Goal: Check status: Check status

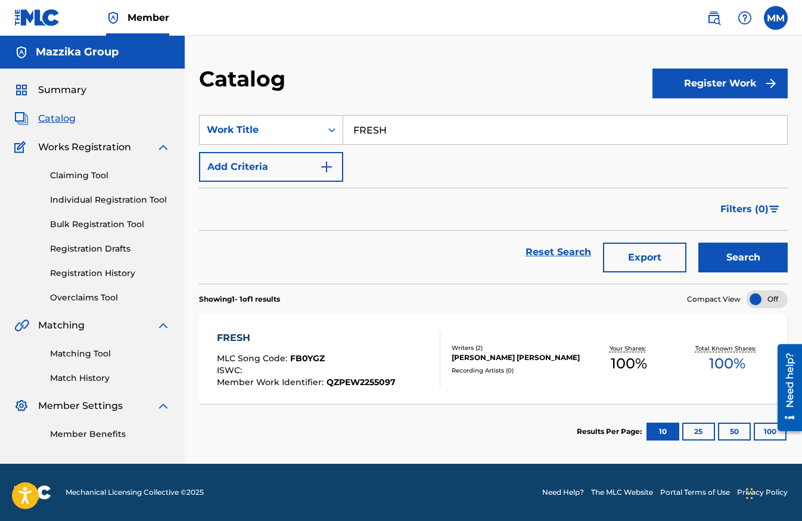
click at [76, 276] on link "Registration History" at bounding box center [110, 273] width 120 height 13
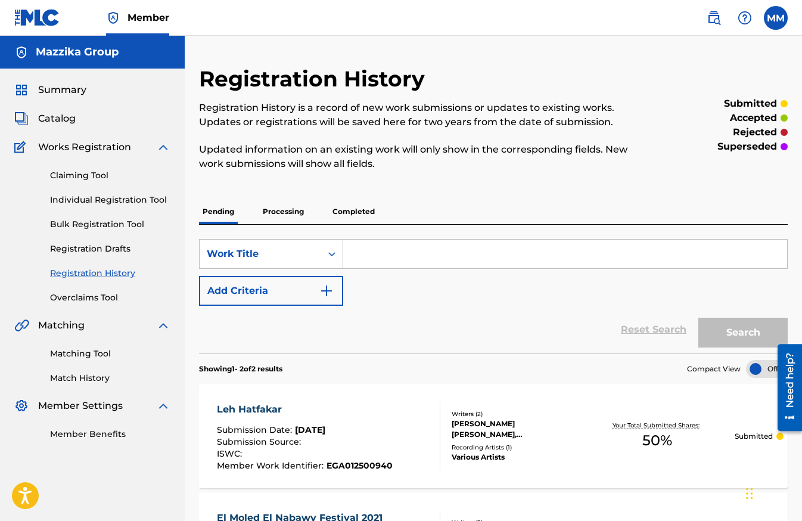
click at [420, 254] on input "Search Form" at bounding box center [565, 253] width 444 height 29
paste input "El Moled El Nabawy Festival 2021"
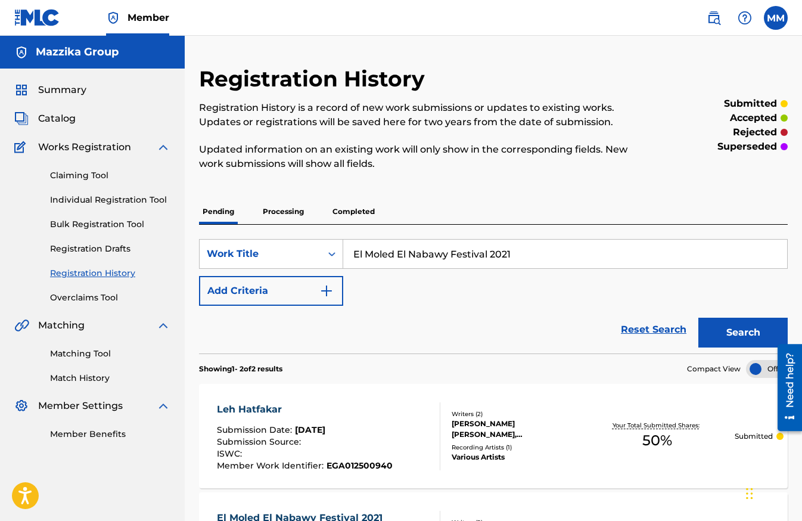
type input "El Moled El Nabawy Festival 2021"
click at [742, 327] on button "Search" at bounding box center [742, 332] width 89 height 30
click at [780, 290] on div "SearchWithCriteria2fb5fcf0-78e7-4f50-a4b1-6af18c4690dc Work Title El Moled El N…" at bounding box center [493, 272] width 588 height 67
click at [298, 412] on div "El Moled El Nabawy Festival 2021" at bounding box center [303, 409] width 172 height 14
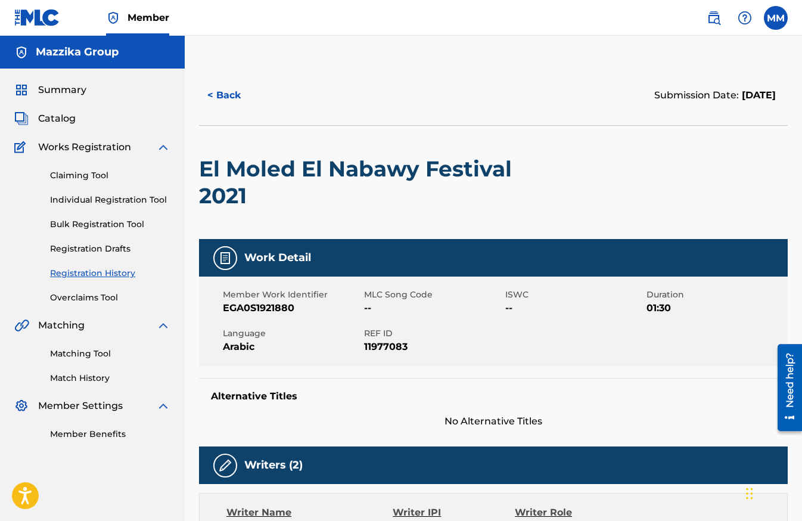
click at [278, 304] on span "EGA0S1921880" at bounding box center [292, 308] width 138 height 14
copy span "EGA0S1921880"
click at [800, 248] on div "< Back Submission Date: [DATE] El Moled El Nabawy Festival 2021 Work Detail Mem…" at bounding box center [493, 509] width 617 height 886
click at [222, 94] on button "< Back" at bounding box center [234, 95] width 71 height 30
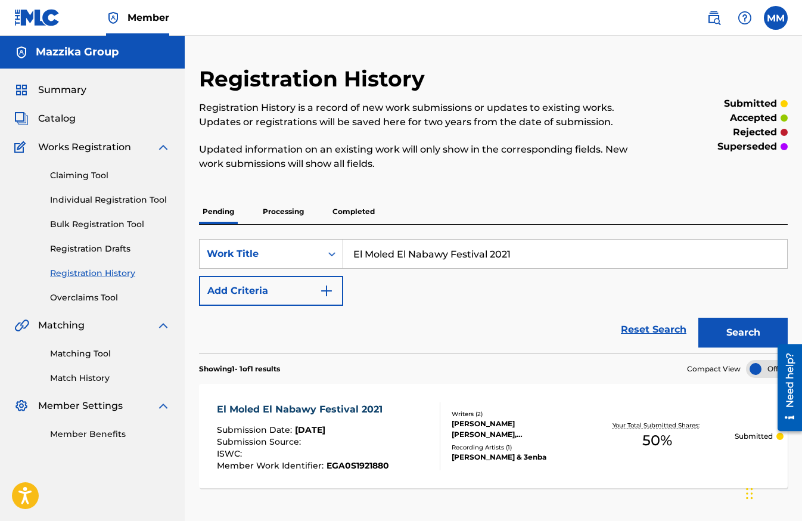
click at [506, 257] on input "El Moled El Nabawy Festival 2021" at bounding box center [565, 253] width 444 height 29
paste input "Leh Hatfakar"
type input "Leh Hatfakar"
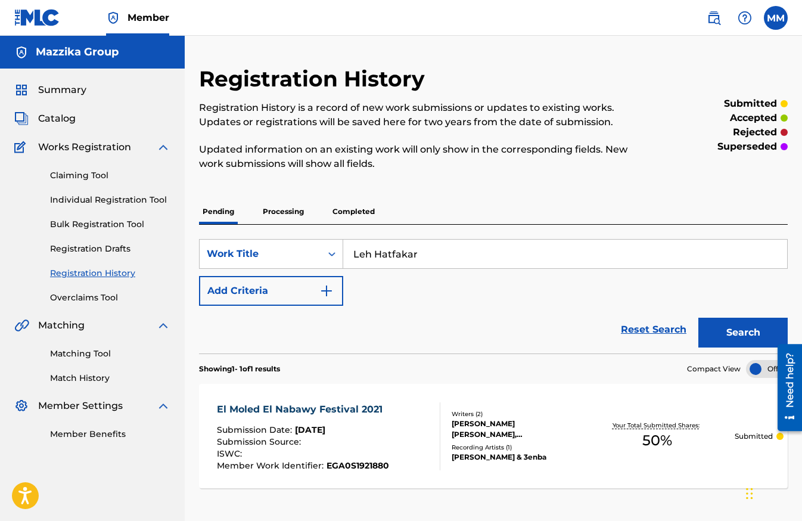
click at [734, 327] on button "Search" at bounding box center [742, 332] width 89 height 30
click at [258, 408] on div "Leh Hatfakar" at bounding box center [305, 409] width 176 height 14
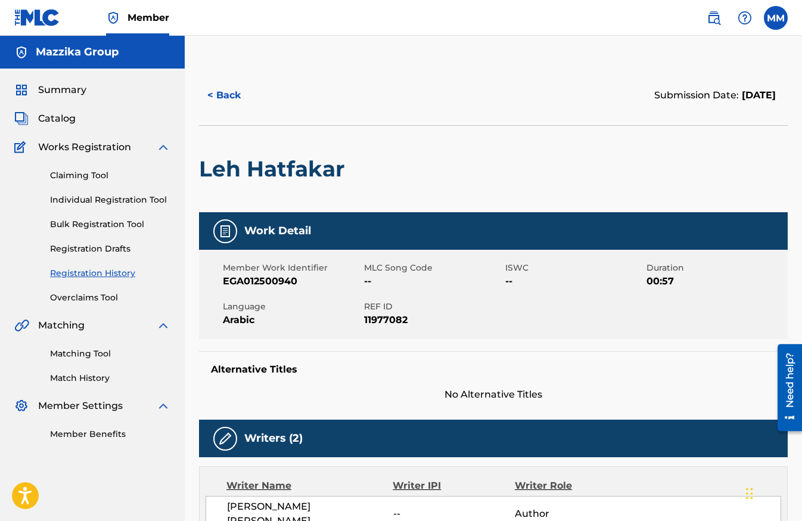
click at [275, 282] on span "EGA012500940" at bounding box center [292, 281] width 138 height 14
copy span "EGA012500940"
click at [776, 166] on div "Leh Hatfakar" at bounding box center [493, 168] width 588 height 87
